Goal: Check status: Check status

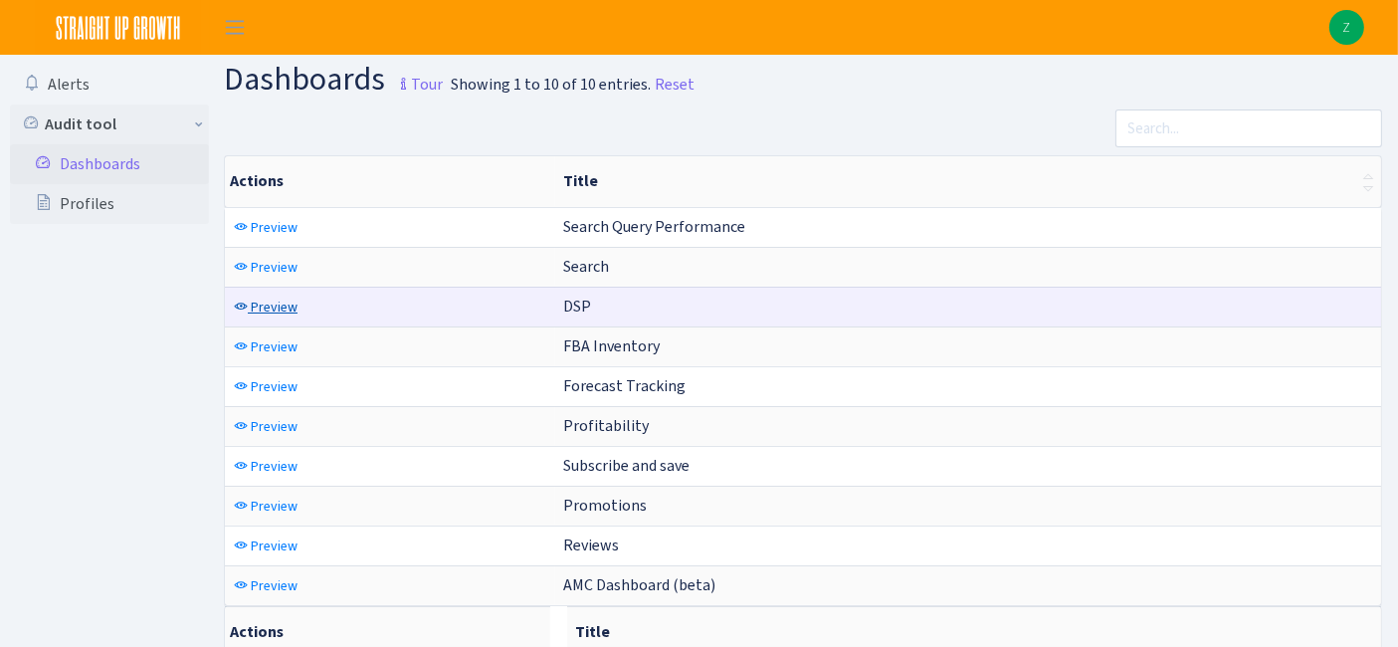
click at [259, 298] on span "Preview" at bounding box center [274, 306] width 47 height 19
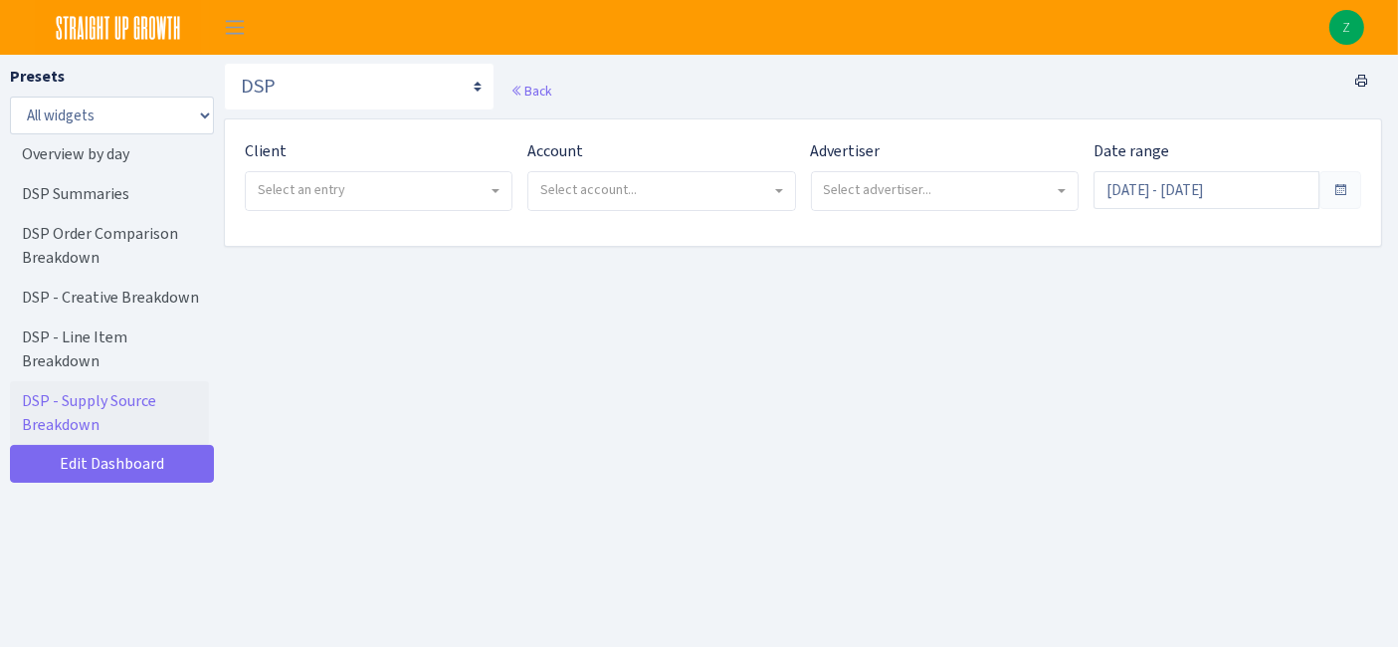
click at [320, 180] on span "Select an entry" at bounding box center [302, 189] width 88 height 19
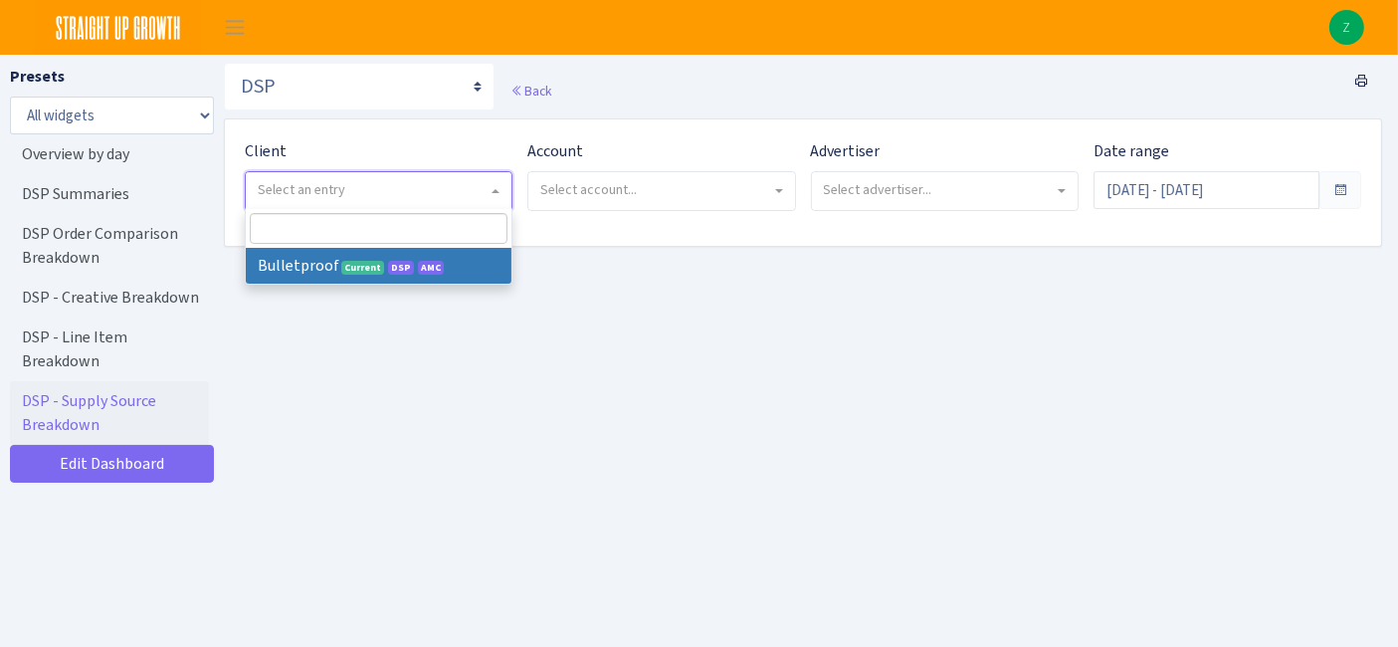
select select "409"
select select
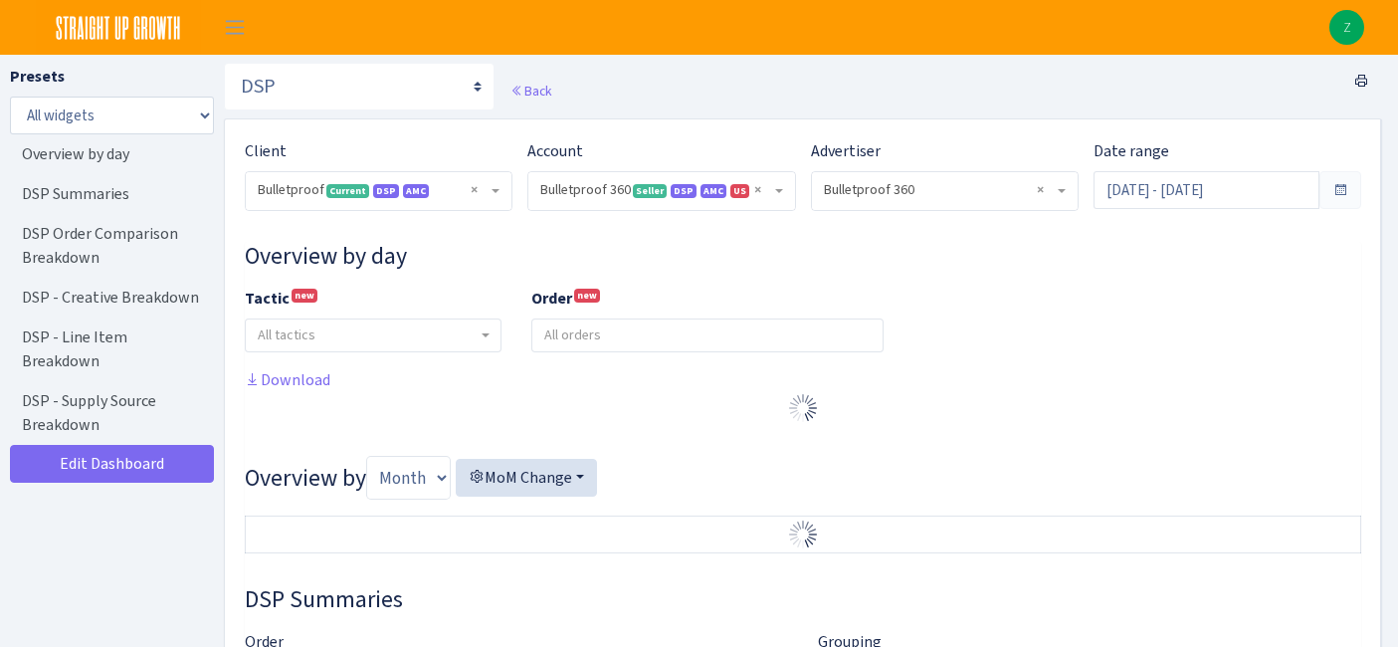
select select "3235730245795869"
select select "2888625790301"
select select
click at [1217, 180] on input "Aug 26, 2025 - Sep 24, 2025" at bounding box center [1206, 190] width 226 height 38
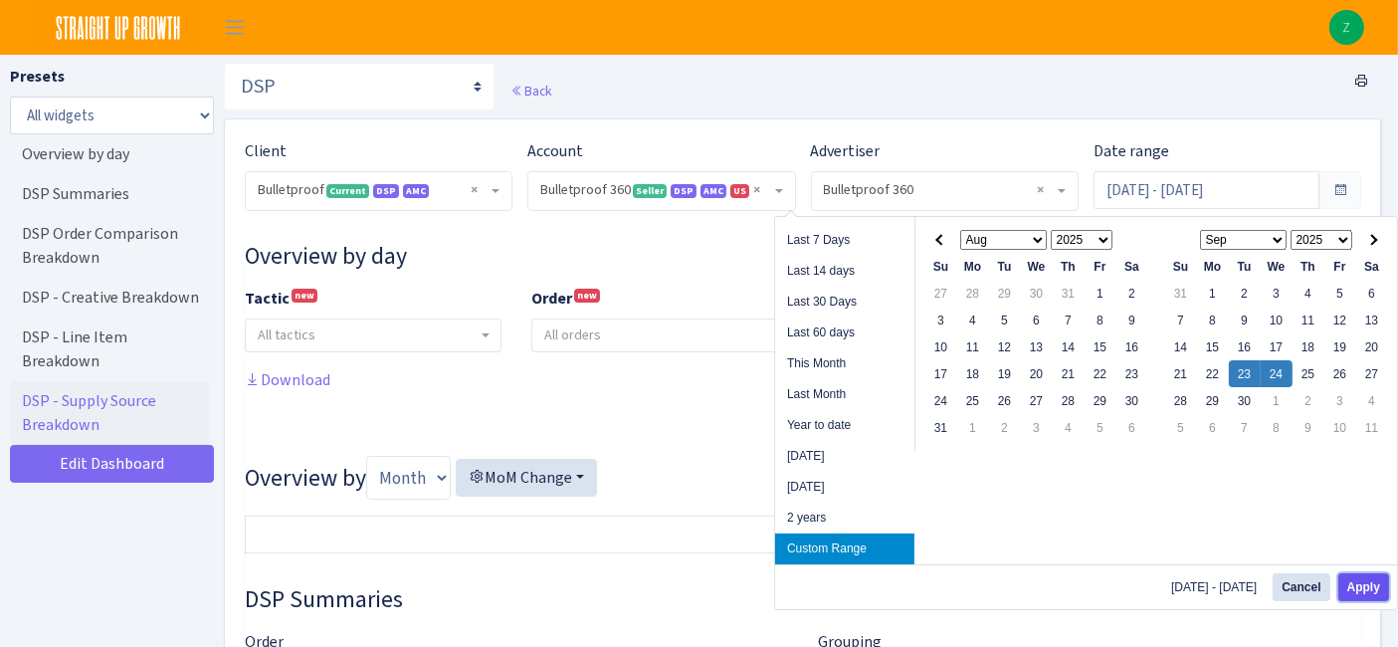
click at [1372, 584] on button "Apply" at bounding box center [1363, 587] width 51 height 28
type input "Sep 23, 2025 - Sep 24, 2025"
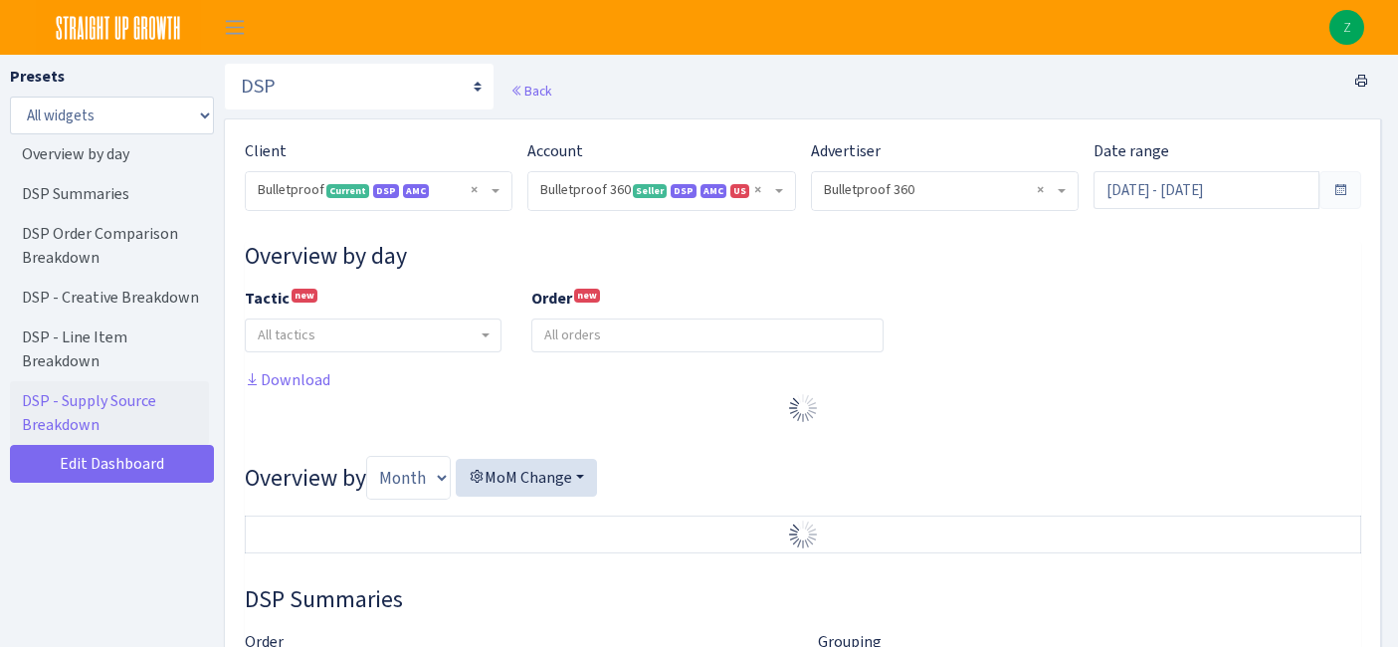
select select "3235730245795869"
select select "2888625790301"
select select
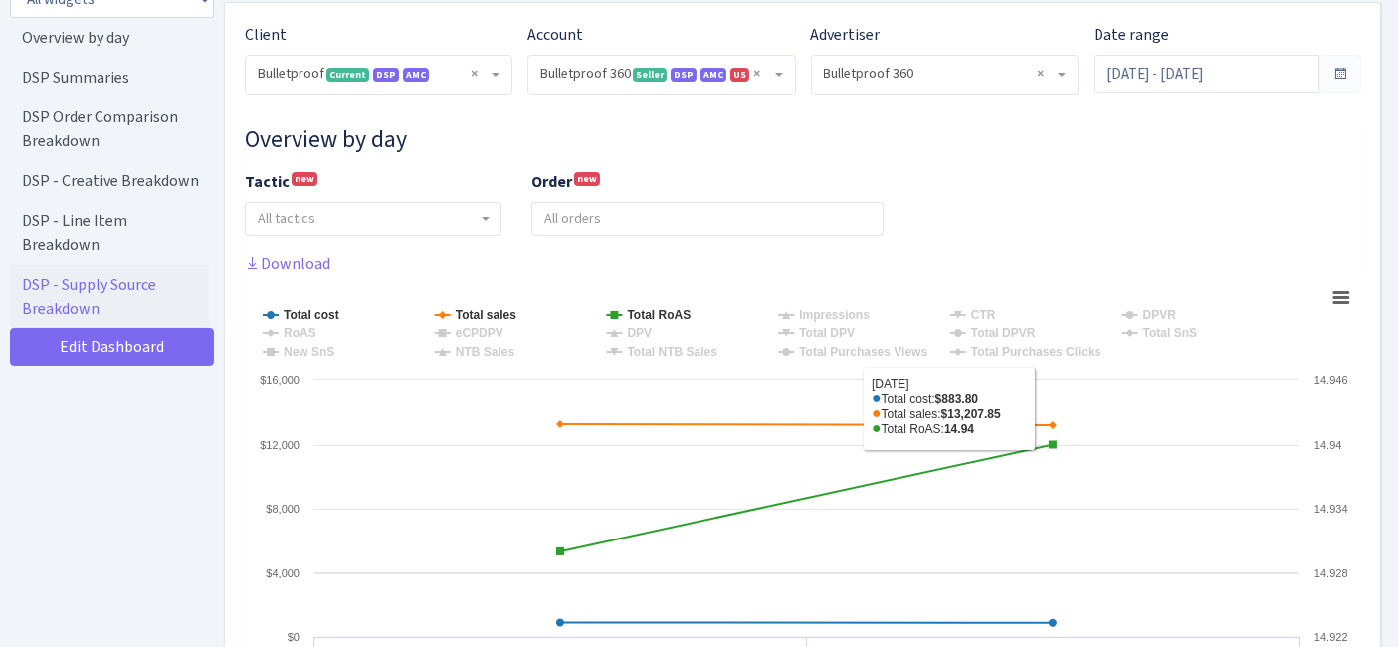
scroll to position [221, 0]
